Goal: Check status: Check status

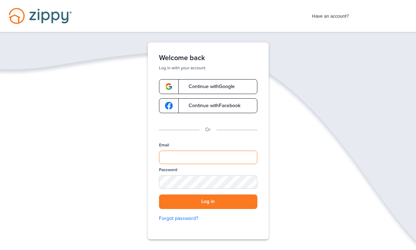
click at [184, 153] on input "Email" at bounding box center [208, 156] width 98 height 13
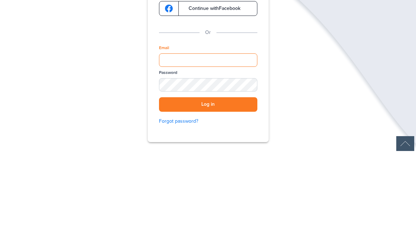
type input "**********"
click at [208, 194] on button "Log in" at bounding box center [208, 201] width 98 height 14
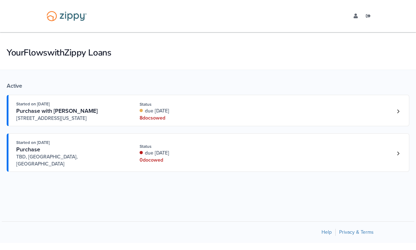
click at [293, 112] on div "Started on [DATE] Purchase with [PERSON_NAME] [STREET_ADDRESS][US_STATE] Status…" at bounding box center [204, 111] width 377 height 22
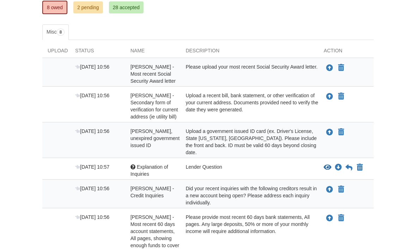
scroll to position [147, 0]
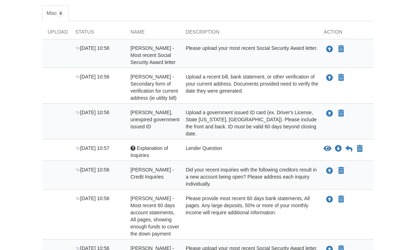
click at [269, 145] on div "Lender Question" at bounding box center [250, 152] width 138 height 14
click at [295, 145] on div "Lender Question" at bounding box center [250, 152] width 138 height 14
click at [337, 145] on icon "Download Explanation of Inquiries" at bounding box center [338, 148] width 7 height 7
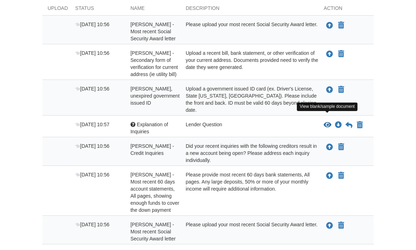
scroll to position [171, 0]
click at [326, 121] on icon "View Explanation of Inquiries" at bounding box center [328, 124] width 8 height 7
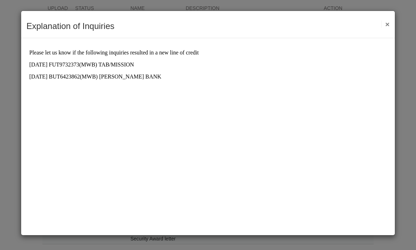
scroll to position [0, 0]
click at [392, 19] on div "Explanation of Inquiries Save Cancel Previous Document Next Document ×" at bounding box center [208, 24] width 374 height 27
click at [387, 27] on button "×" at bounding box center [386, 23] width 8 height 7
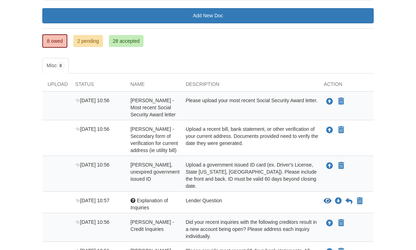
scroll to position [95, 0]
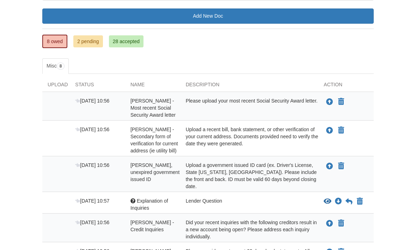
click at [386, 195] on body "Back to My Flows davidjstephens123@icloud.com Logout" at bounding box center [208, 158] width 416 height 507
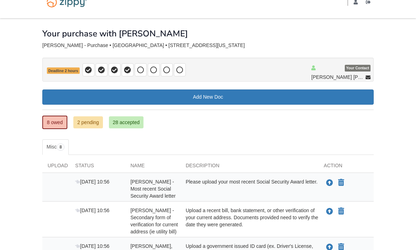
scroll to position [0, 0]
